Goal: Task Accomplishment & Management: Manage account settings

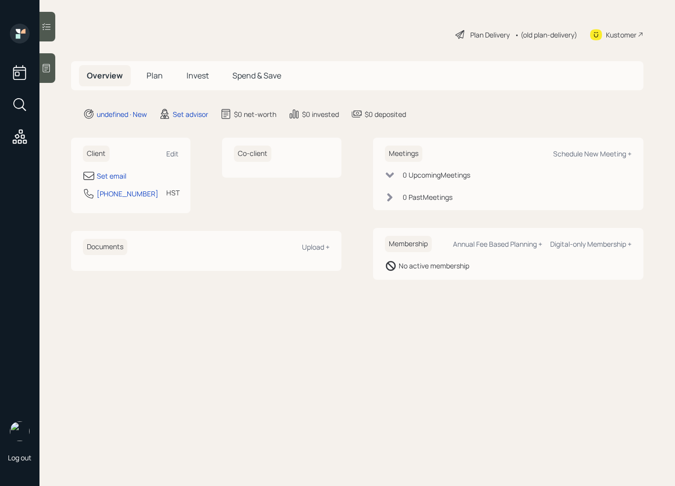
click at [46, 69] on icon at bounding box center [46, 68] width 7 height 8
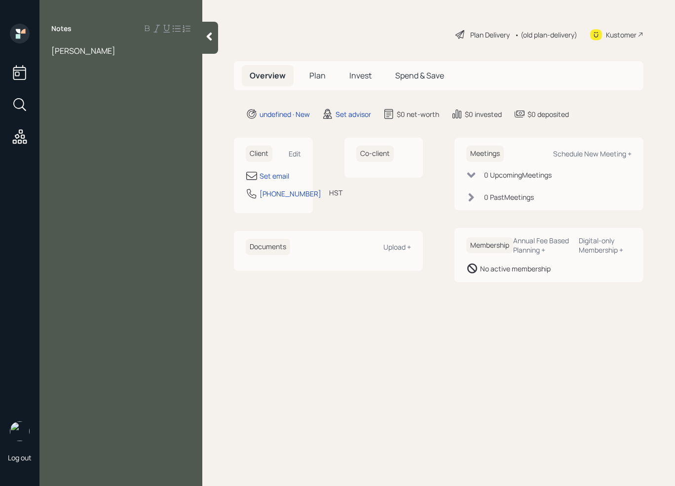
click at [120, 50] on div "[PERSON_NAME]" at bounding box center [120, 50] width 139 height 11
click at [76, 65] on div at bounding box center [120, 61] width 139 height 11
click at [119, 98] on div "retiring this year" at bounding box center [120, 94] width 139 height 11
click at [127, 96] on div "retiring [DATE]" at bounding box center [120, 94] width 139 height 11
click at [85, 119] on div "Assets" at bounding box center [120, 115] width 139 height 11
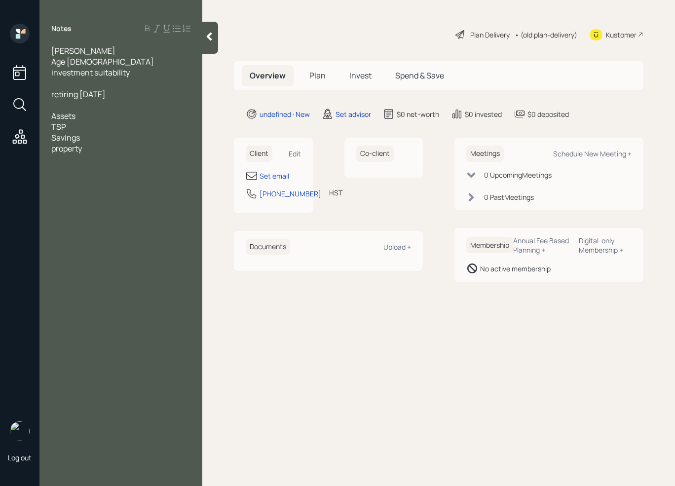
click at [88, 128] on div "TSP" at bounding box center [120, 126] width 139 height 11
click at [96, 142] on div "Savings" at bounding box center [120, 137] width 139 height 11
click at [103, 178] on div at bounding box center [120, 181] width 139 height 11
click at [81, 145] on div at bounding box center [120, 148] width 139 height 11
click at [110, 140] on div "Savings - 350k" at bounding box center [120, 137] width 139 height 11
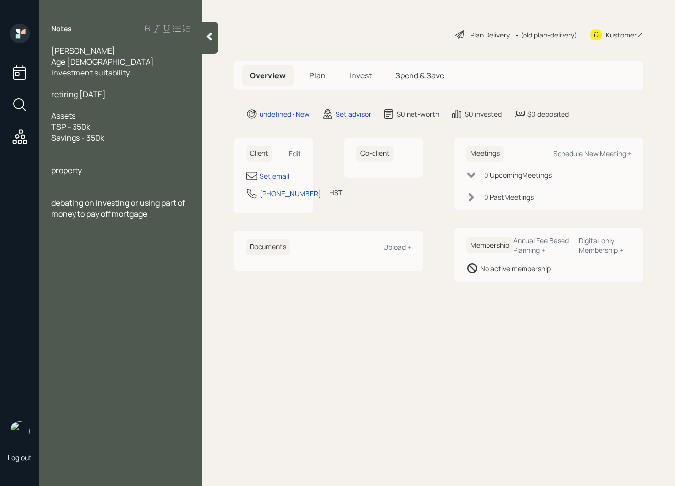
click at [61, 159] on div at bounding box center [120, 159] width 139 height 11
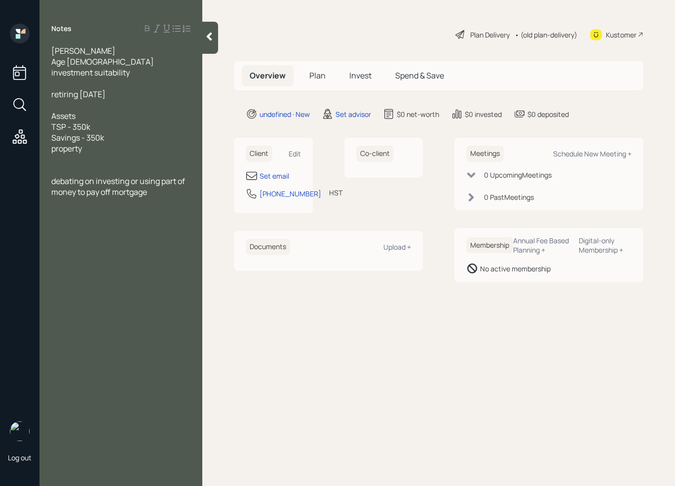
click at [93, 145] on div "property" at bounding box center [120, 148] width 139 height 11
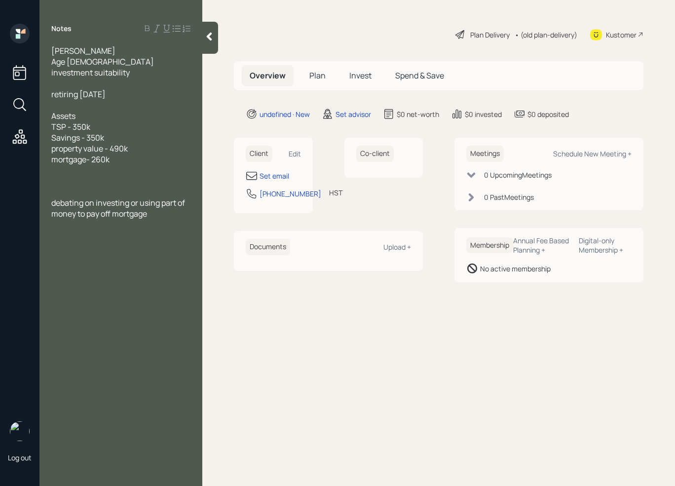
click at [52, 184] on div at bounding box center [120, 181] width 139 height 11
click at [64, 173] on div at bounding box center [120, 170] width 139 height 11
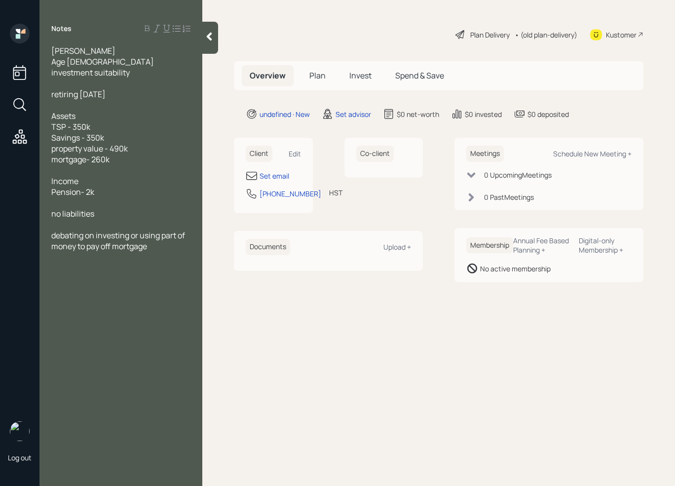
click at [64, 83] on div at bounding box center [120, 83] width 139 height 11
click at [94, 61] on div "Age [DEMOGRAPHIC_DATA]" at bounding box center [120, 61] width 139 height 11
click at [67, 201] on div at bounding box center [120, 202] width 139 height 11
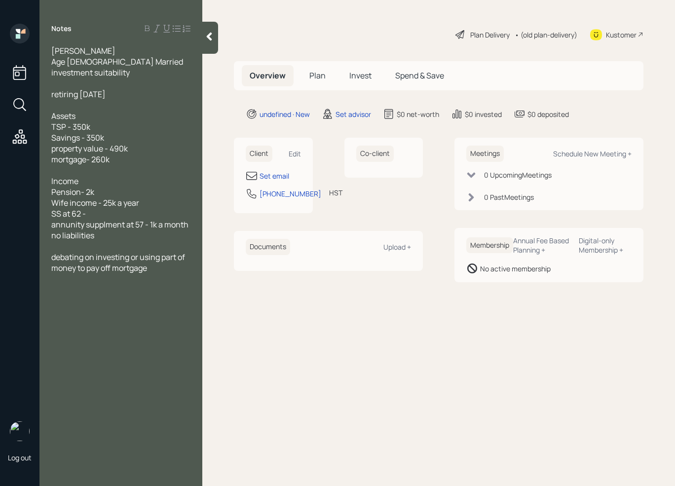
click at [108, 215] on div "SS at 62 -" at bounding box center [120, 213] width 139 height 11
click at [106, 229] on span "annunity supplment at 57 - 1k a month" at bounding box center [119, 224] width 137 height 11
click at [144, 177] on div "Income" at bounding box center [120, 181] width 139 height 11
click at [118, 174] on div at bounding box center [120, 170] width 139 height 11
click at [75, 171] on div at bounding box center [120, 170] width 139 height 11
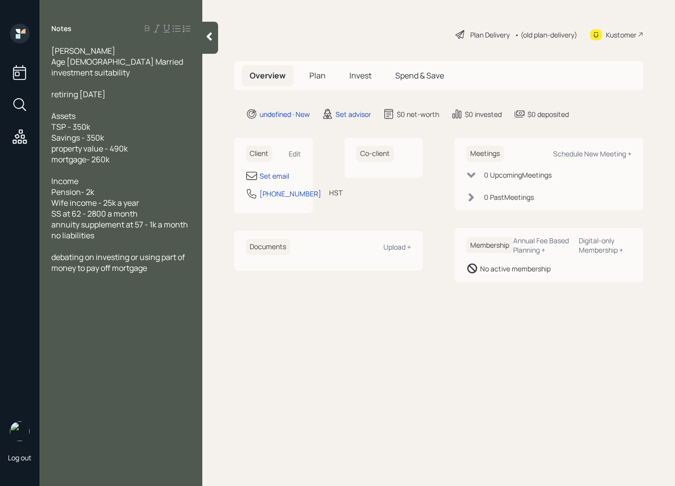
click at [130, 231] on div "no liabilities" at bounding box center [120, 235] width 139 height 11
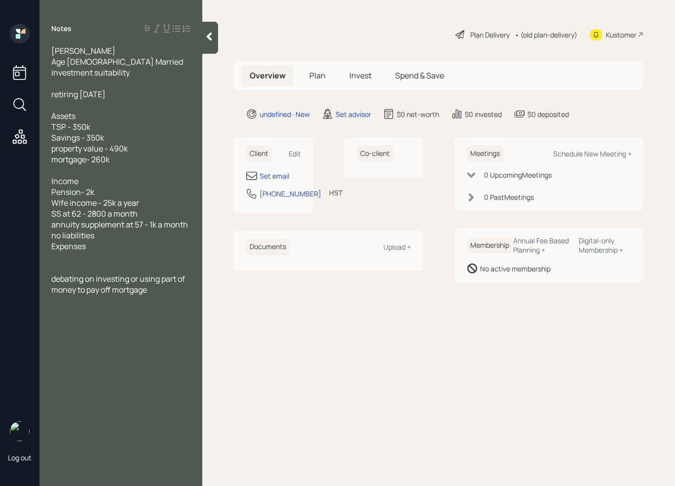
click at [122, 235] on div "no liabilities" at bounding box center [120, 235] width 139 height 11
click at [74, 263] on div at bounding box center [120, 267] width 139 height 11
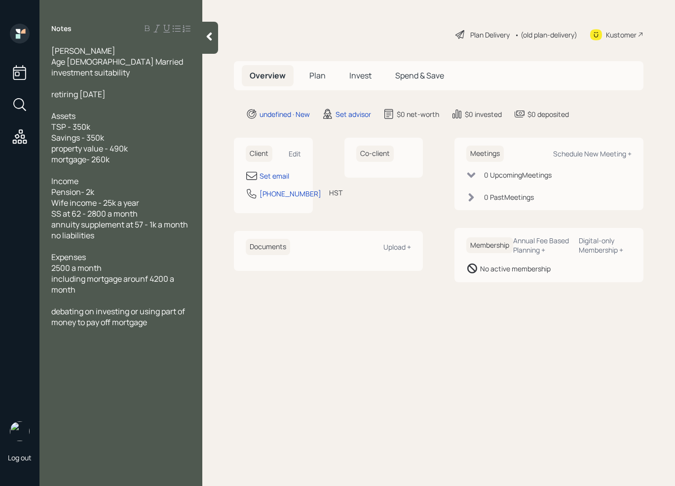
click at [105, 291] on div "including mortgage arounf 4200 a month" at bounding box center [120, 284] width 139 height 22
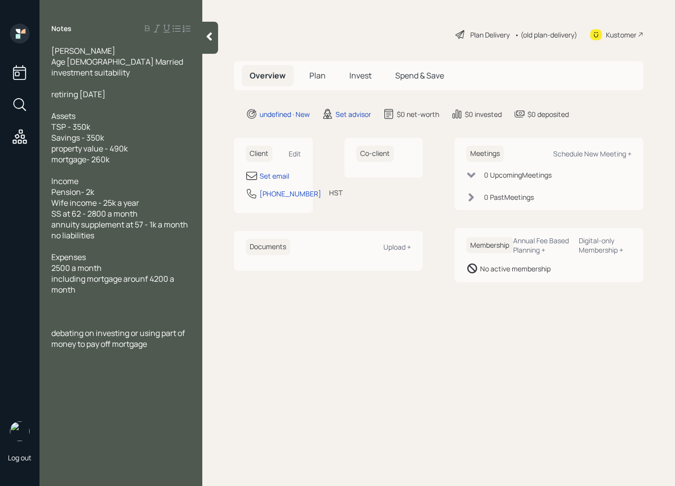
click at [93, 315] on div at bounding box center [120, 311] width 139 height 11
click at [79, 322] on div at bounding box center [120, 322] width 139 height 11
click at [162, 334] on div "debating on investing or using part of money to pay off mortgage" at bounding box center [120, 328] width 139 height 22
click at [110, 236] on div "no liabilities" at bounding box center [120, 235] width 139 height 11
click at [65, 319] on div at bounding box center [120, 322] width 139 height 11
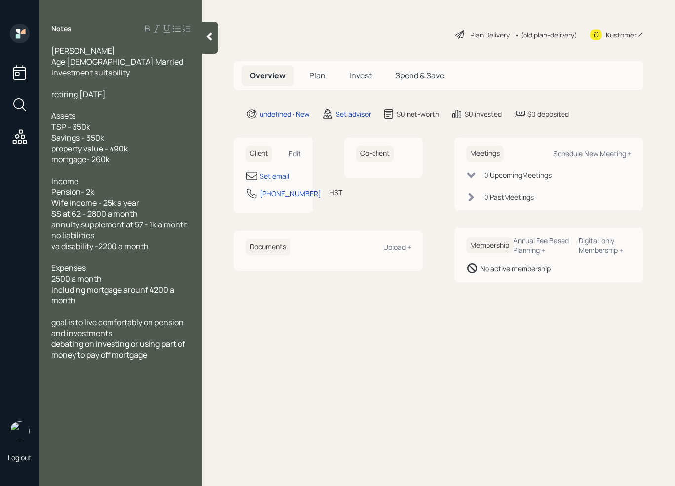
click at [161, 358] on div "debating on investing or using part of money to pay off mortgage" at bounding box center [120, 349] width 139 height 22
click at [273, 176] on div "Set email" at bounding box center [274, 176] width 30 height 10
select select "Pacific/[GEOGRAPHIC_DATA]"
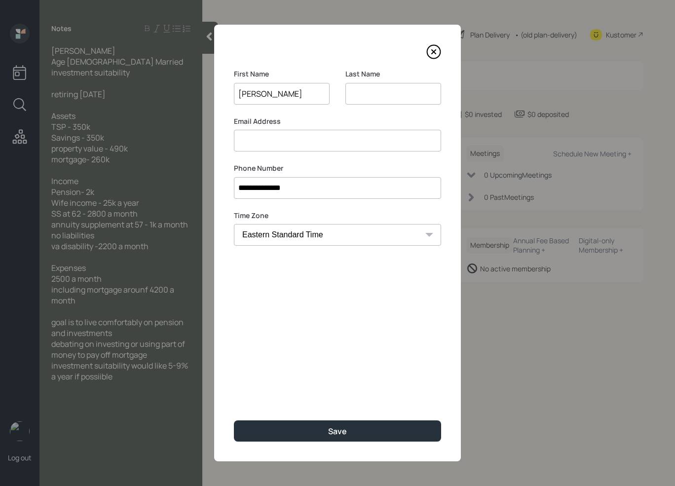
type input "[PERSON_NAME]"
drag, startPoint x: 394, startPoint y: 200, endPoint x: 394, endPoint y: 148, distance: 51.8
click at [394, 184] on div "**********" at bounding box center [337, 243] width 247 height 437
click at [386, 105] on div "Last Name" at bounding box center [393, 92] width 96 height 47
click at [379, 96] on input at bounding box center [393, 94] width 96 height 22
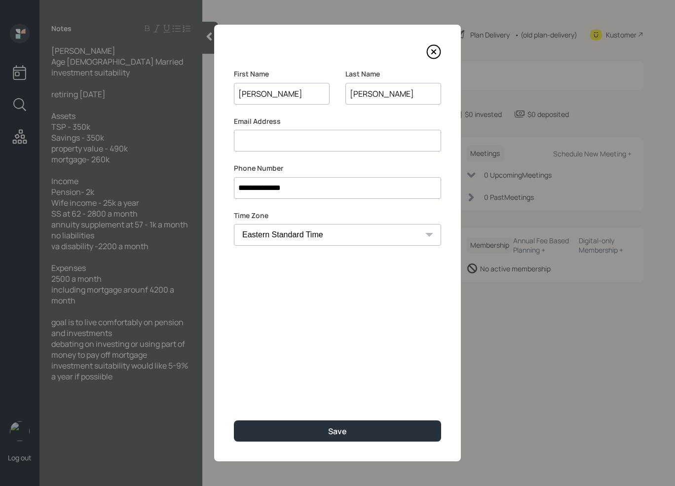
type input "[PERSON_NAME]"
click at [285, 141] on input at bounding box center [337, 141] width 207 height 22
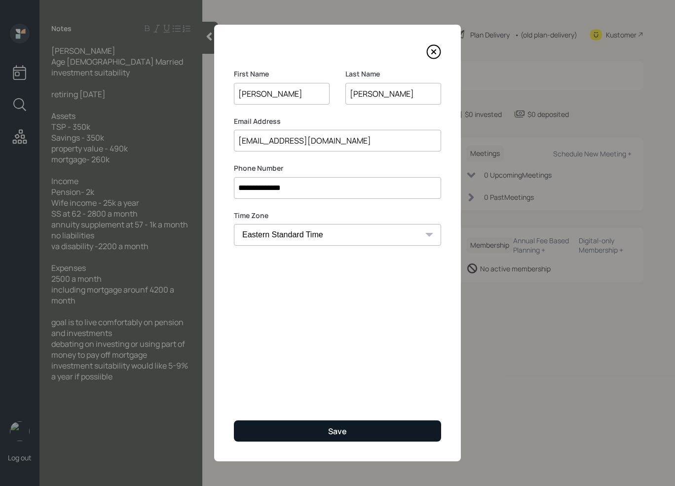
type input "[EMAIL_ADDRESS][DOMAIN_NAME]"
click at [320, 431] on button "Save" at bounding box center [337, 430] width 207 height 21
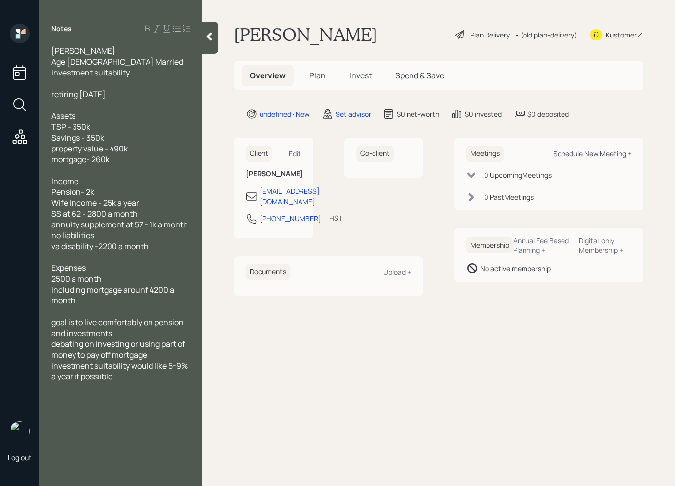
click at [582, 154] on div "Schedule New Meeting +" at bounding box center [592, 153] width 78 height 9
select select "round-[PERSON_NAME]"
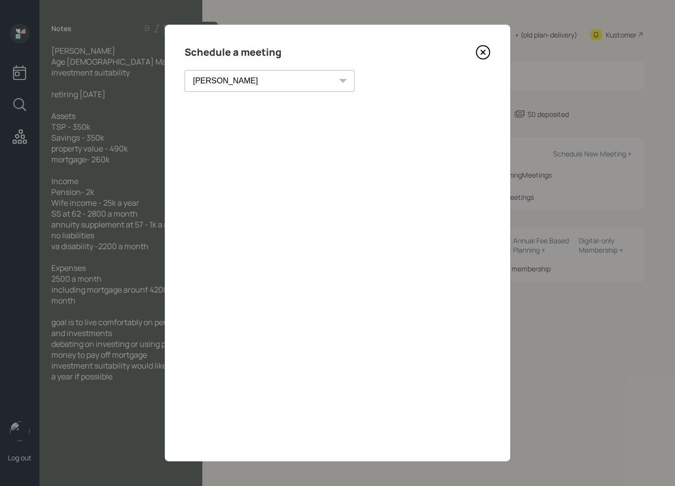
click at [486, 51] on icon at bounding box center [483, 52] width 15 height 15
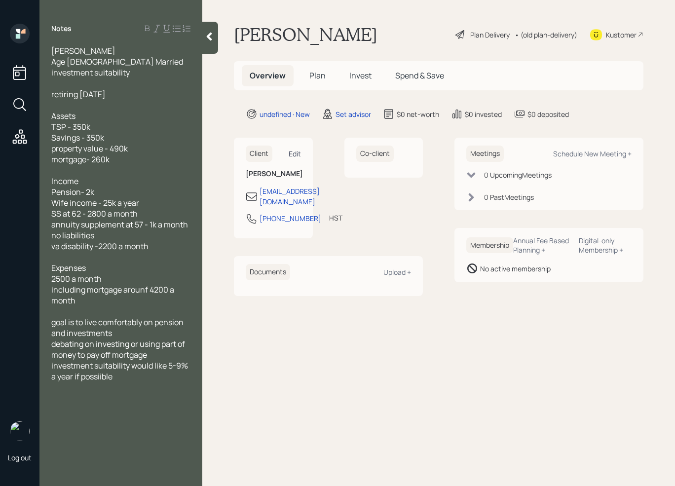
click at [298, 150] on div "Edit" at bounding box center [295, 153] width 12 height 9
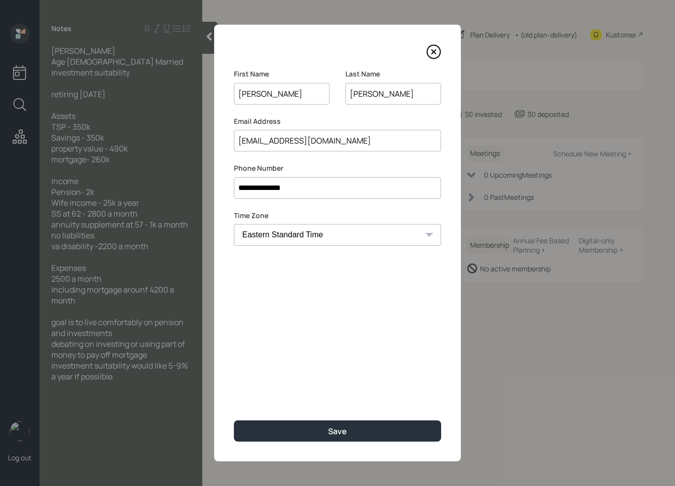
click at [328, 235] on select "Eastern Standard Time Central Standard Time Mountain Standard Time Pacific Stan…" at bounding box center [337, 235] width 207 height 22
select select "America/New_York"
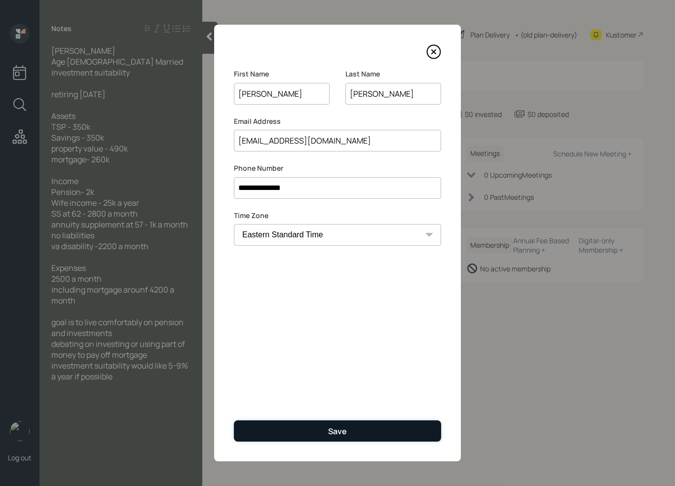
click at [282, 427] on button "Save" at bounding box center [337, 430] width 207 height 21
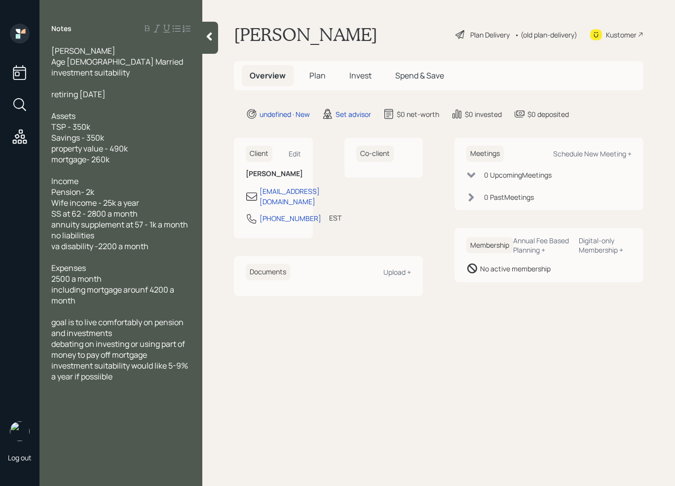
click at [597, 158] on div "Meetings Schedule New Meeting +" at bounding box center [548, 154] width 165 height 16
click at [606, 151] on div "Schedule New Meeting +" at bounding box center [592, 153] width 78 height 9
select select "round-[PERSON_NAME]"
